Goal: Task Accomplishment & Management: Use online tool/utility

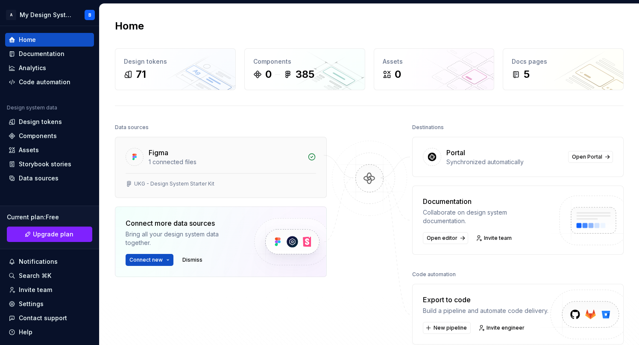
click at [195, 149] on div "Figma" at bounding box center [226, 152] width 154 height 10
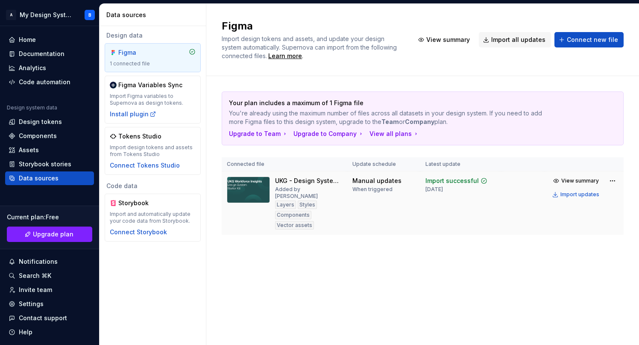
click at [270, 204] on div "UKG - Design System Starter Kit Added by bovasso Layers Styles Components Vecto…" at bounding box center [284, 202] width 115 height 53
click at [292, 186] on div "Added by bovasso" at bounding box center [308, 193] width 67 height 14
click at [578, 179] on span "View summary" at bounding box center [580, 180] width 38 height 7
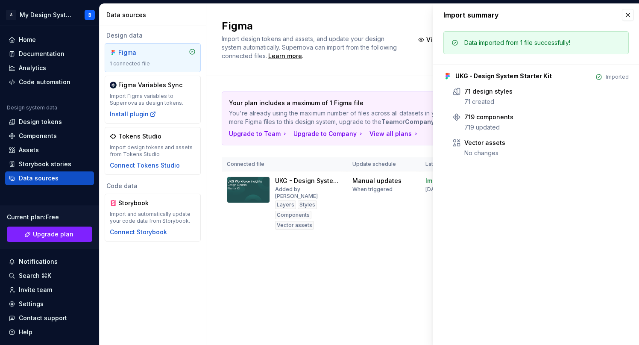
click at [290, 298] on div "Figma Import design tokens and assets, and update your design system automatica…" at bounding box center [422, 174] width 432 height 341
click at [125, 93] on div "Import Figma variables to Supernova as design tokens." at bounding box center [153, 100] width 86 height 14
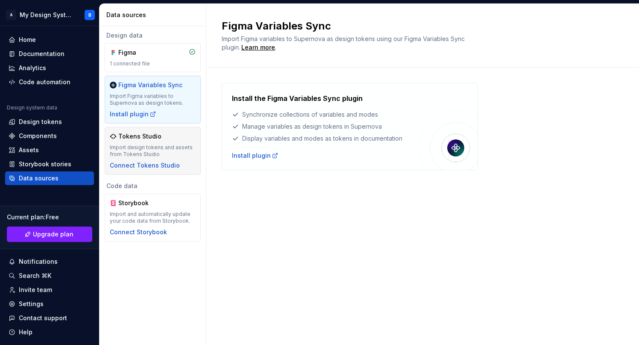
click at [131, 143] on div "Tokens Studio Import design tokens and assets from Tokens Studio Connect Tokens…" at bounding box center [153, 151] width 86 height 38
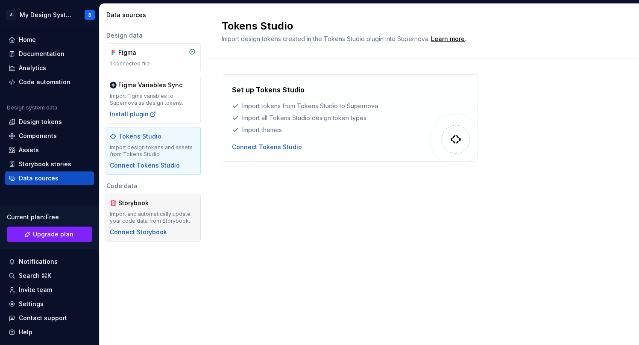
click at [135, 210] on div "Import and automatically update your code data from Storybook." at bounding box center [153, 217] width 86 height 14
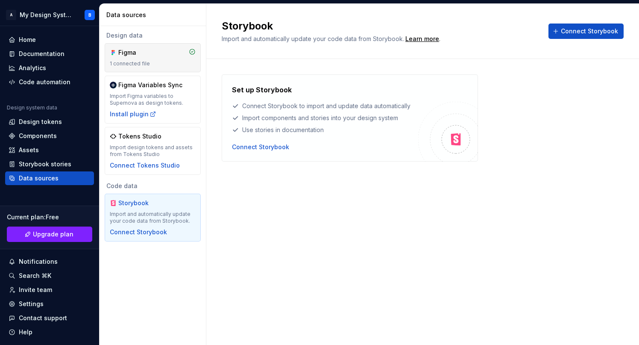
click at [136, 58] on div "Figma 1 connected file" at bounding box center [153, 57] width 86 height 19
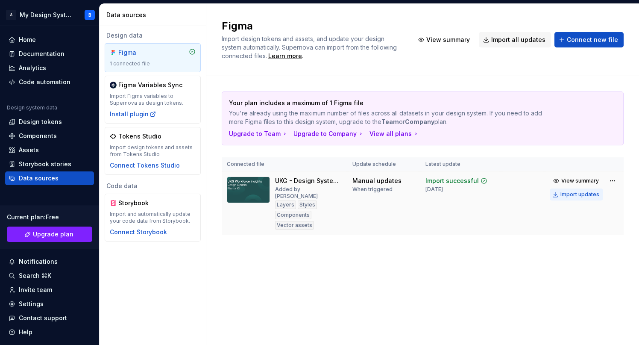
click at [584, 192] on div "Import updates" at bounding box center [579, 194] width 39 height 7
click at [575, 179] on span "View summary" at bounding box center [580, 180] width 38 height 7
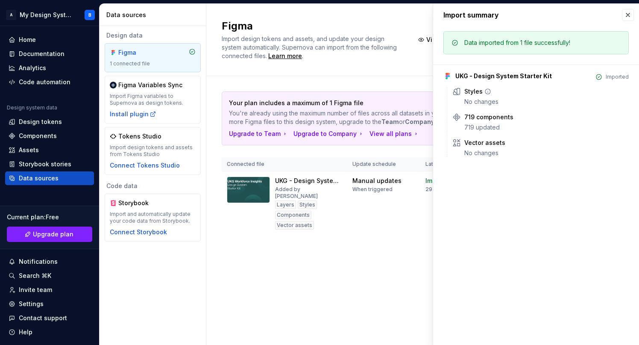
click at [459, 93] on icon at bounding box center [456, 91] width 6 height 6
click at [125, 53] on div "Figma" at bounding box center [138, 52] width 41 height 9
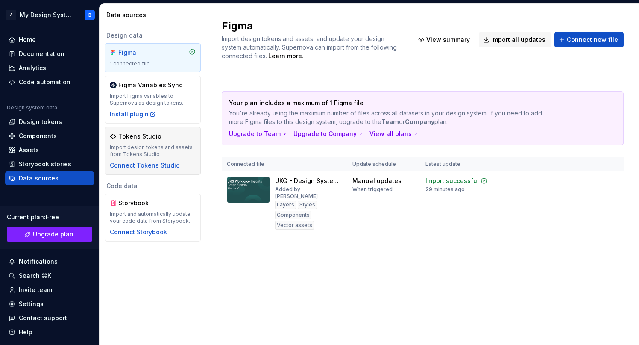
click at [139, 139] on div "Tokens Studio" at bounding box center [139, 136] width 43 height 9
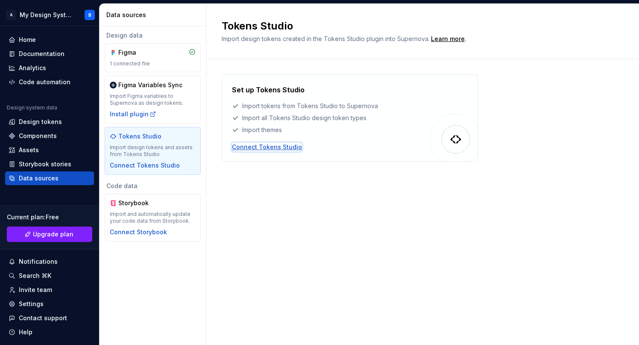
click at [276, 148] on div "Connect Tokens Studio" at bounding box center [267, 147] width 70 height 9
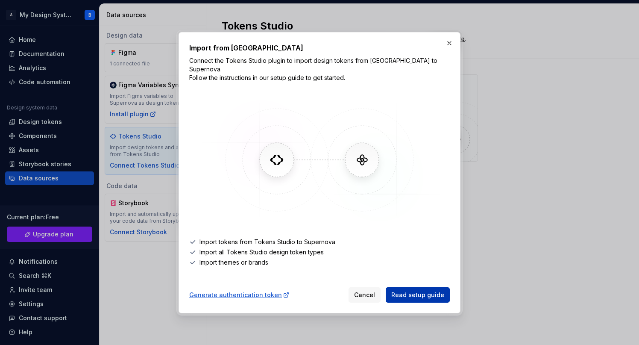
click at [426, 294] on link "Read setup guide" at bounding box center [418, 294] width 64 height 15
